Goal: Find specific page/section: Find specific page/section

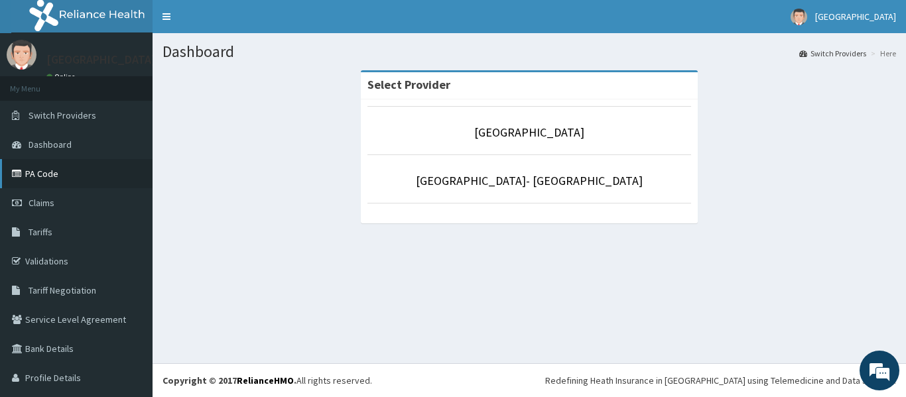
click at [36, 174] on link "PA Code" at bounding box center [76, 173] width 153 height 29
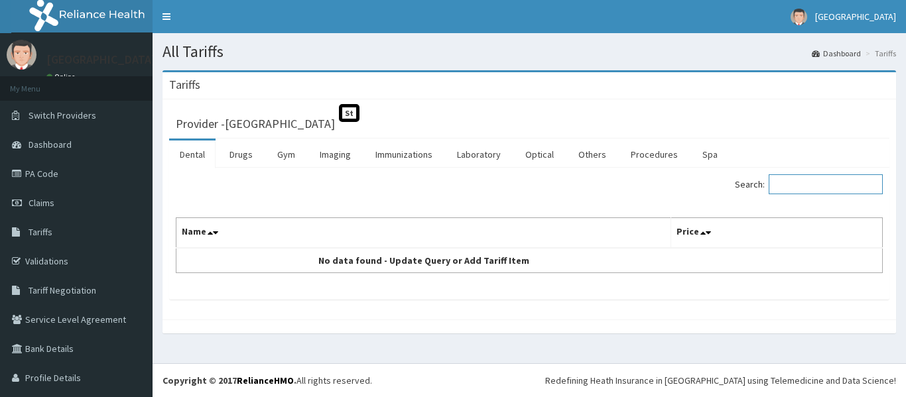
click at [783, 183] on input "Search:" at bounding box center [826, 184] width 114 height 20
type input "E"
paste input "EVACUATION"
type input "EVACUATION"
